Goal: Task Accomplishment & Management: Manage account settings

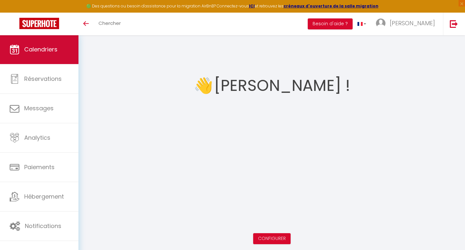
click at [35, 49] on span "Calendriers" at bounding box center [40, 49] width 33 height 8
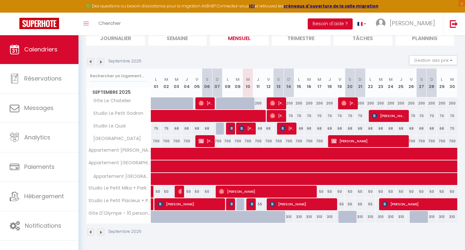
scroll to position [49, 0]
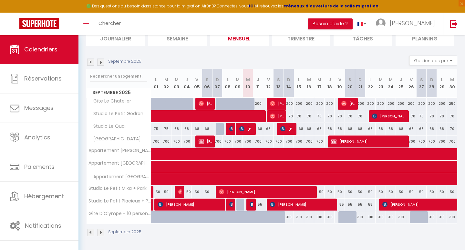
click at [152, 203] on link at bounding box center [152, 204] width 3 height 12
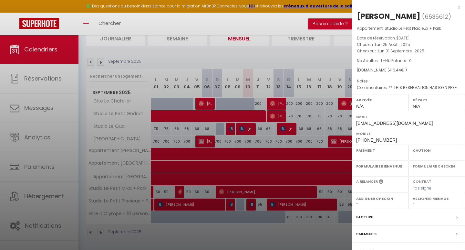
select select "OK"
select select "KO"
select select "0"
select select "1"
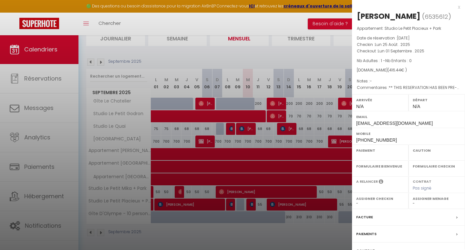
select select
click at [272, 60] on div at bounding box center [232, 125] width 465 height 250
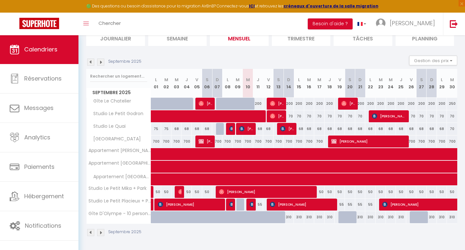
click at [232, 202] on img at bounding box center [231, 204] width 5 height 5
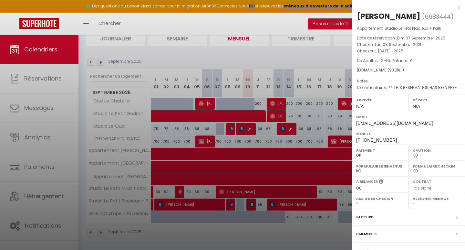
click at [389, 15] on div "[PERSON_NAME]" at bounding box center [389, 16] width 64 height 10
copy div "Müller"
click at [384, 4] on div "x" at bounding box center [406, 7] width 108 height 8
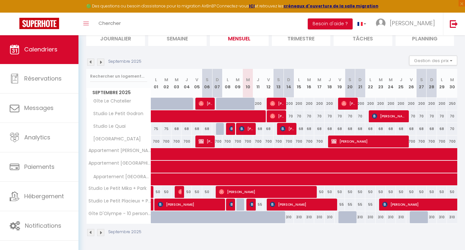
click at [252, 206] on img at bounding box center [252, 204] width 5 height 5
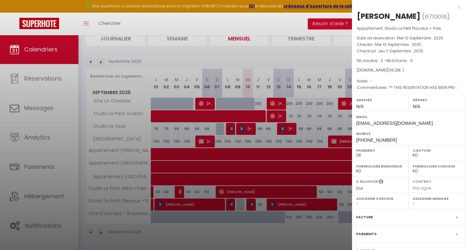
click at [390, 16] on div "[PERSON_NAME]" at bounding box center [389, 16] width 64 height 10
copy div "Hasg"
click at [390, 3] on div "x [PERSON_NAME] ( 6710016 ) Appartement : Studio [GEOGRAPHIC_DATA] + Park Date …" at bounding box center [408, 150] width 113 height 301
click at [280, 144] on div at bounding box center [232, 125] width 465 height 250
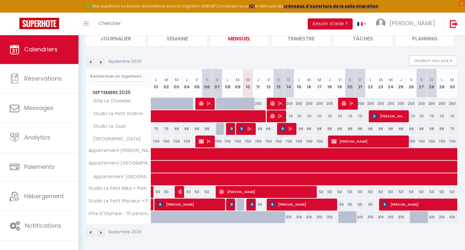
click at [298, 203] on span "[PERSON_NAME]" at bounding box center [303, 204] width 66 height 12
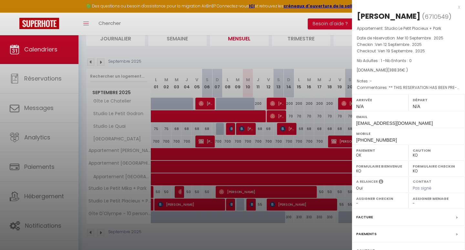
click at [400, 17] on div "[PERSON_NAME]" at bounding box center [389, 16] width 64 height 10
copy div "Bova"
click at [391, 2] on div "x [PERSON_NAME] ( 6710549 ) Appartement : Studio [GEOGRAPHIC_DATA] + Park Date …" at bounding box center [408, 150] width 113 height 301
click at [167, 154] on div at bounding box center [232, 125] width 465 height 250
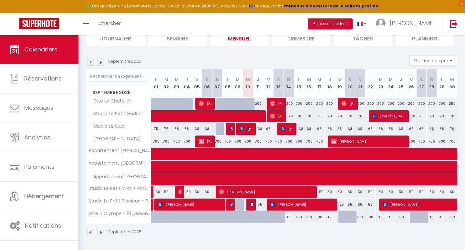
click at [152, 192] on link at bounding box center [152, 192] width 3 height 12
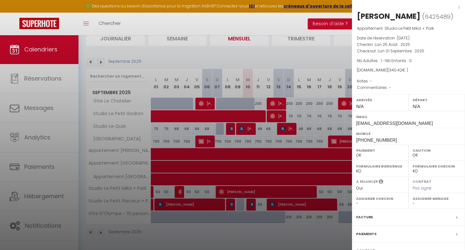
click at [232, 52] on div at bounding box center [232, 125] width 465 height 250
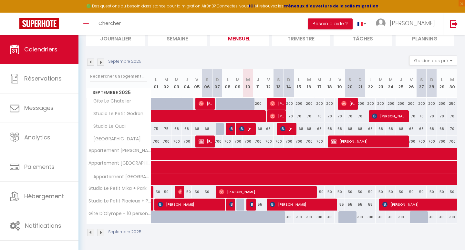
click at [292, 116] on span at bounding box center [239, 116] width 163 height 12
select select "KO"
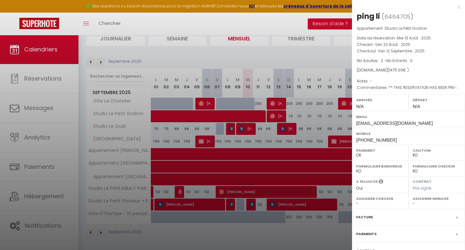
click at [315, 144] on div at bounding box center [232, 125] width 465 height 250
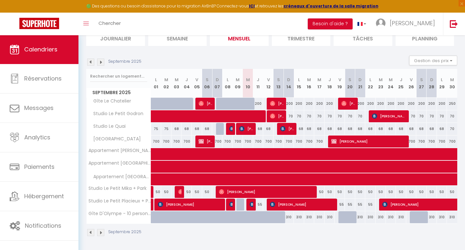
click at [307, 115] on span at bounding box center [239, 116] width 163 height 12
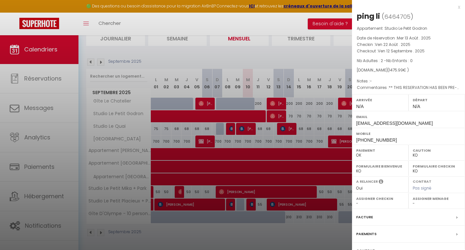
click at [339, 113] on div at bounding box center [232, 125] width 465 height 250
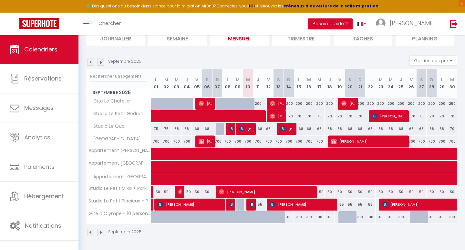
click at [318, 114] on span at bounding box center [239, 116] width 163 height 12
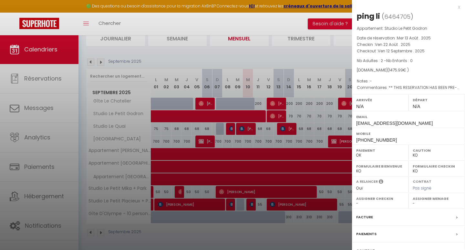
click at [318, 114] on div at bounding box center [232, 125] width 465 height 250
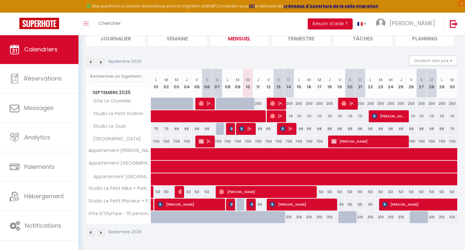
click at [334, 116] on div "70" at bounding box center [330, 116] width 10 height 12
type input "70"
type input "Jeu 18 Septembre 2025"
type input "Ven 19 Septembre 2025"
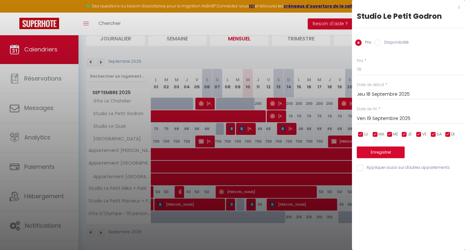
click at [366, 97] on input "Jeu 18 Septembre 2025" at bounding box center [411, 94] width 108 height 8
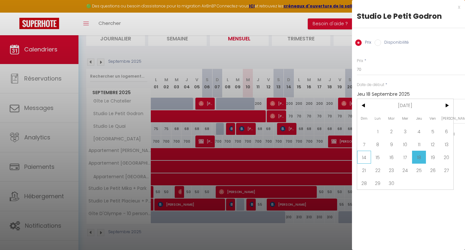
click at [359, 159] on span "14" at bounding box center [364, 157] width 14 height 13
type input "Dim 14 Septembre 2025"
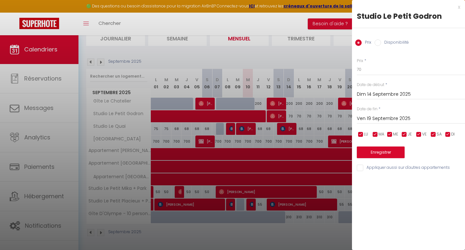
click at [380, 117] on input "Ven 19 Septembre 2025" at bounding box center [411, 118] width 108 height 8
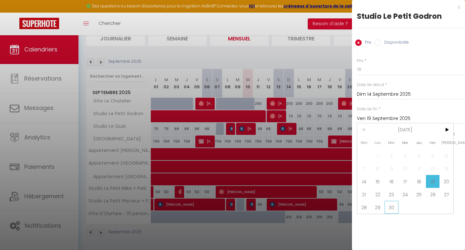
click at [397, 205] on span "30" at bounding box center [392, 207] width 14 height 13
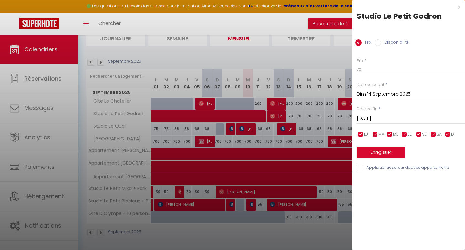
click at [380, 120] on input "[DATE]" at bounding box center [411, 118] width 108 height 8
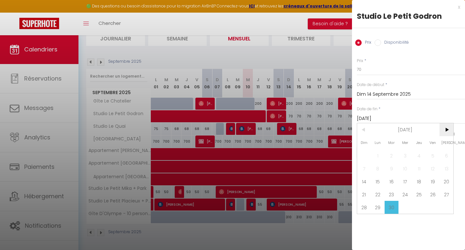
click at [445, 132] on span ">" at bounding box center [447, 129] width 14 height 13
click at [363, 135] on span "<" at bounding box center [364, 129] width 14 height 13
click at [429, 207] on span "31" at bounding box center [433, 207] width 14 height 13
type input "Ven 31 Octobre 2025"
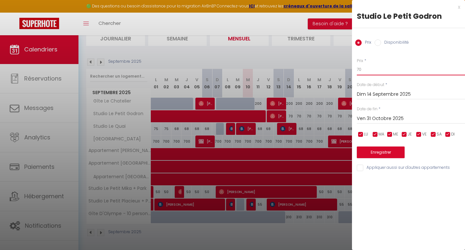
click at [362, 70] on input "70" at bounding box center [411, 70] width 108 height 12
type input "7"
type input "63"
click at [371, 151] on button "Enregistrer" at bounding box center [381, 152] width 48 height 12
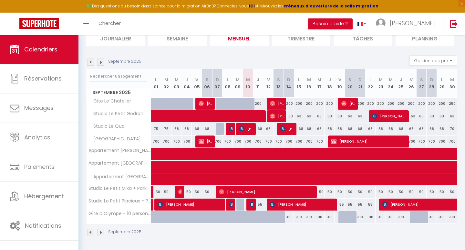
click at [262, 129] on div "68" at bounding box center [258, 129] width 10 height 12
type input "68"
type input "Jeu 11 Septembre 2025"
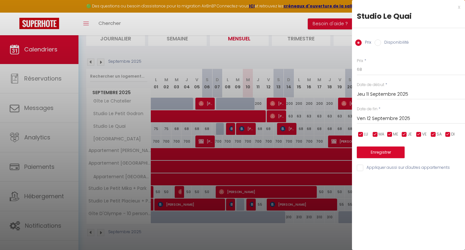
click at [358, 118] on input "Ven 12 Septembre 2025" at bounding box center [411, 118] width 108 height 8
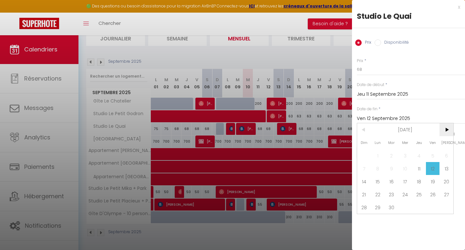
click at [446, 131] on span ">" at bounding box center [447, 129] width 14 height 13
click at [364, 134] on span "<" at bounding box center [364, 129] width 14 height 13
click at [433, 203] on span "31" at bounding box center [433, 207] width 14 height 13
type input "Ven 31 Octobre 2025"
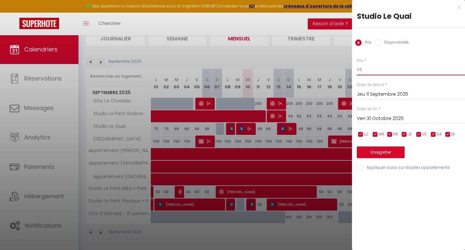
click at [364, 70] on input "68" at bounding box center [411, 70] width 108 height 12
type input "6"
type input "65"
click at [380, 152] on button "Enregistrer" at bounding box center [381, 152] width 48 height 12
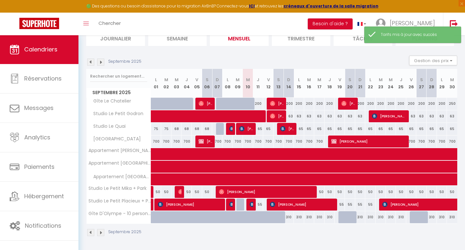
scroll to position [35, 0]
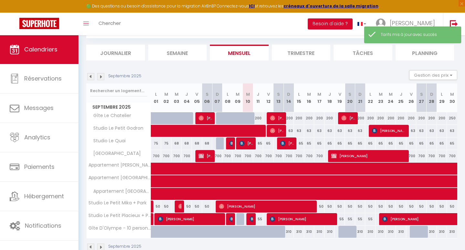
click at [103, 77] on img at bounding box center [100, 76] width 7 height 7
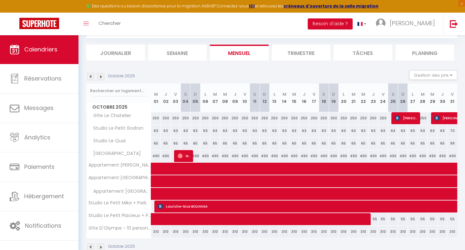
click at [101, 77] on img at bounding box center [100, 76] width 7 height 7
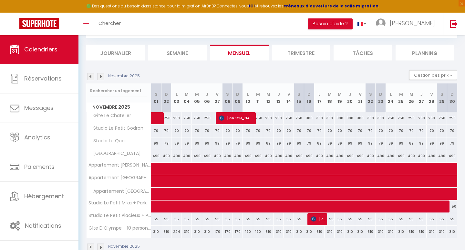
click at [89, 74] on img at bounding box center [90, 76] width 7 height 7
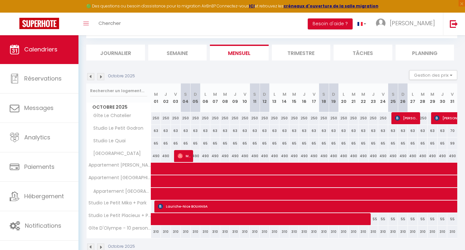
click at [89, 74] on img at bounding box center [90, 76] width 7 height 7
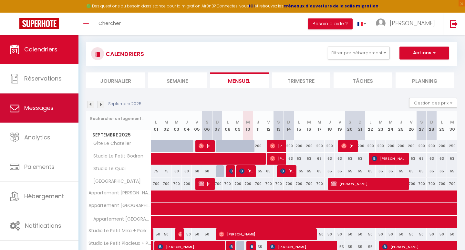
scroll to position [0, 0]
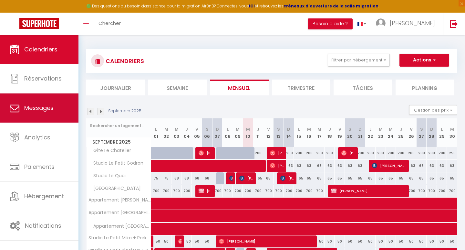
click at [49, 105] on span "Messages" at bounding box center [38, 108] width 29 height 8
select select "message"
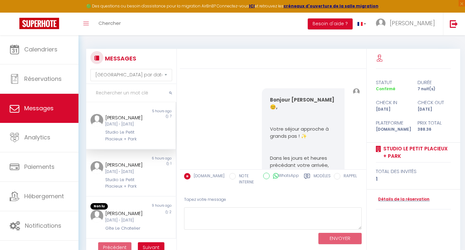
scroll to position [209, 0]
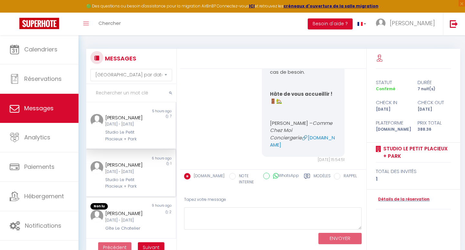
click at [161, 180] on div "1" at bounding box center [164, 175] width 22 height 28
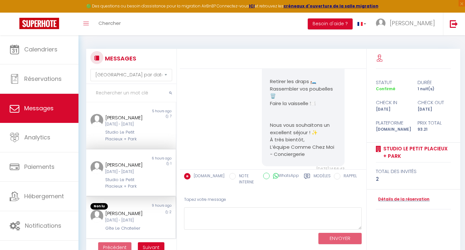
click at [146, 209] on div "9 hours ago" at bounding box center [153, 206] width 45 height 6
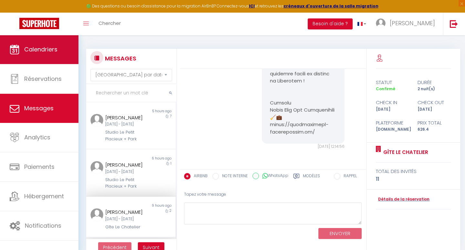
click at [28, 52] on span "Calendriers" at bounding box center [40, 49] width 33 height 8
